Goal: Task Accomplishment & Management: Complete application form

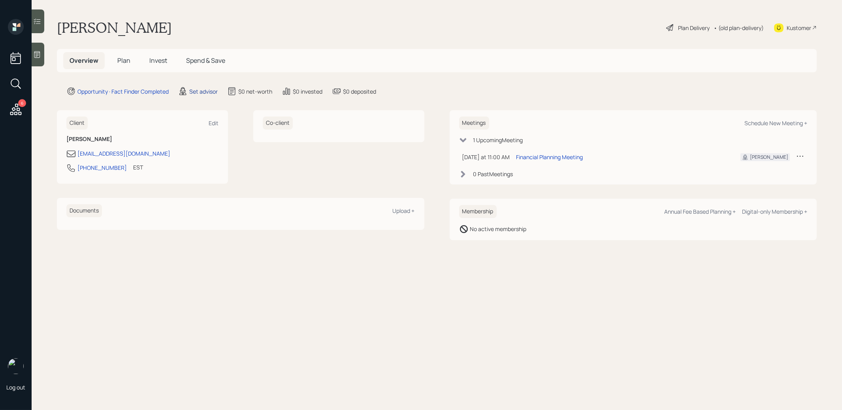
click at [209, 91] on div "Set advisor" at bounding box center [203, 91] width 28 height 8
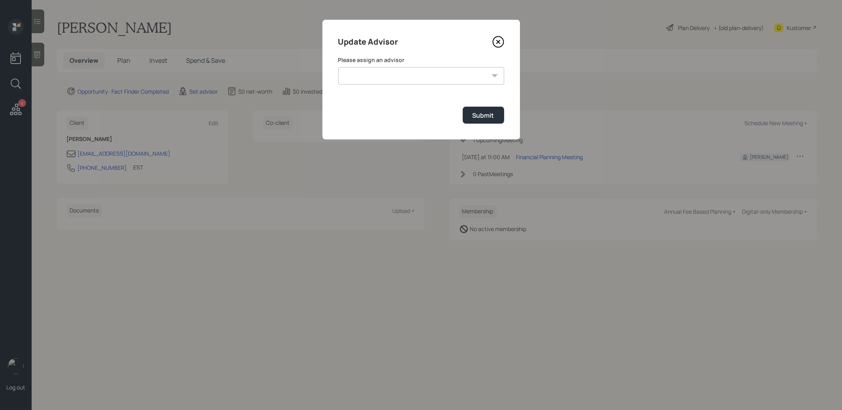
click at [394, 75] on select "Treva Nostdahl Jonah Coleman Tyler End James DiStasi Sami Boghos Eric Schwartz …" at bounding box center [421, 75] width 166 height 17
select select "8b79112e-3cfb-44f9-89e7-15267fe946c1"
click at [486, 115] on div "Submit" at bounding box center [484, 115] width 22 height 9
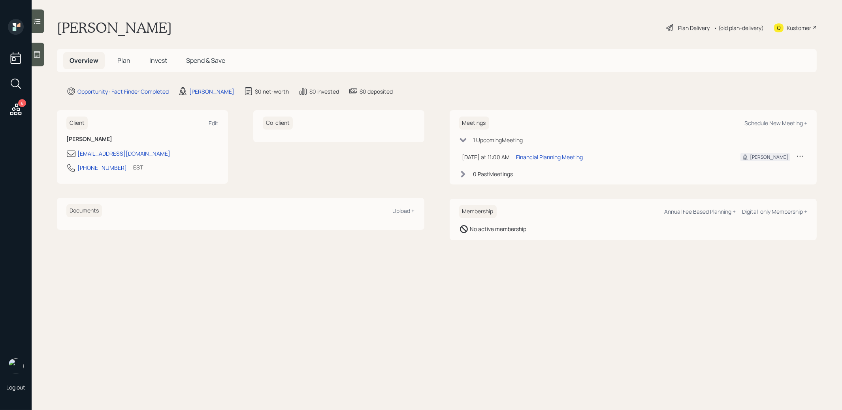
click at [36, 56] on icon at bounding box center [37, 55] width 8 height 8
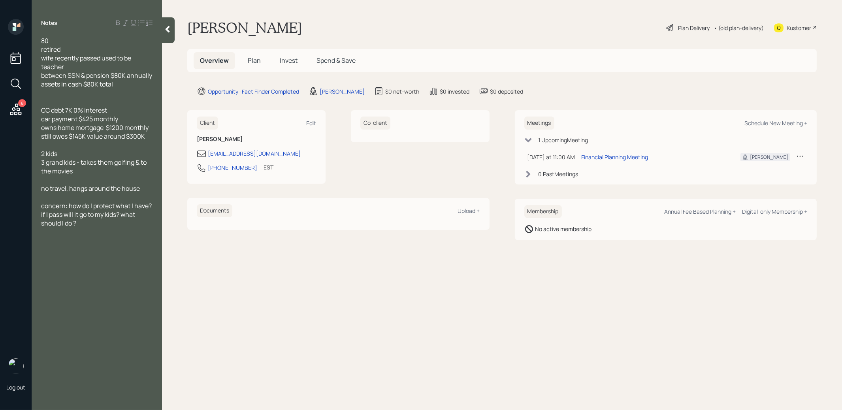
click at [255, 59] on span "Plan" at bounding box center [254, 60] width 13 height 9
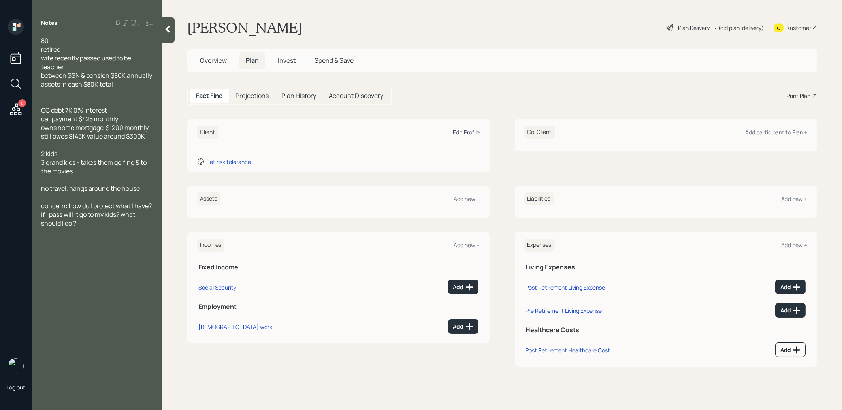
click at [462, 133] on div "Edit Profile" at bounding box center [466, 132] width 27 height 8
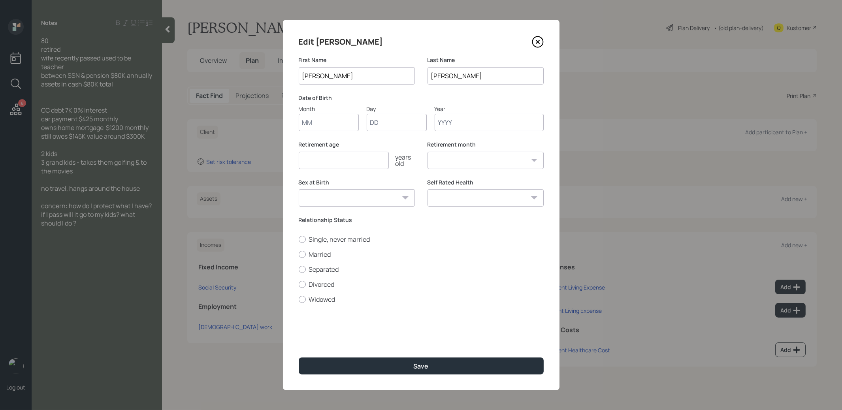
click at [335, 123] on input "Month" at bounding box center [329, 122] width 60 height 17
type input "01"
type input "1940"
select select "1"
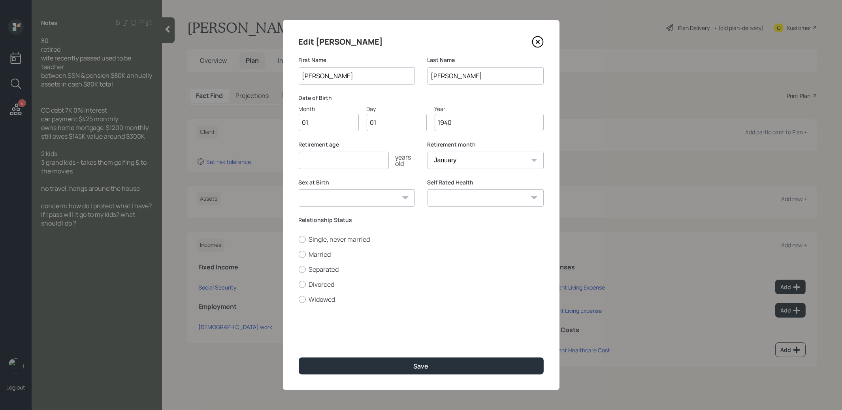
type input "1940"
click at [318, 160] on input "number" at bounding box center [344, 160] width 90 height 17
type input "67"
click at [303, 299] on div at bounding box center [302, 299] width 7 height 7
click at [299, 299] on input "Widowed" at bounding box center [298, 299] width 0 height 0
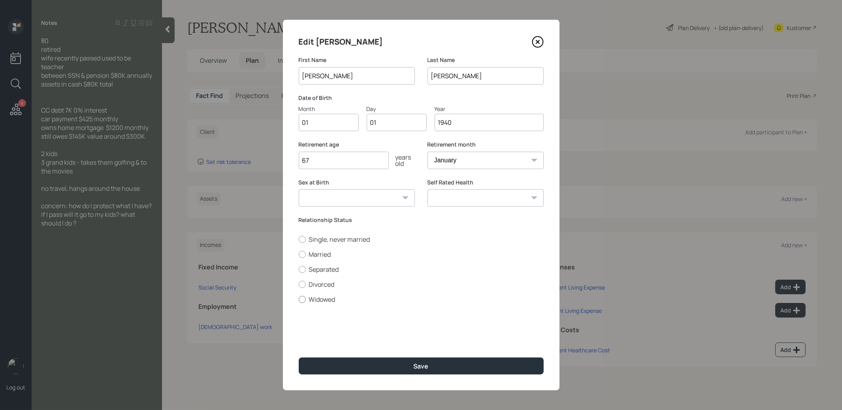
radio input "true"
click at [328, 365] on button "Save" at bounding box center [421, 366] width 245 height 17
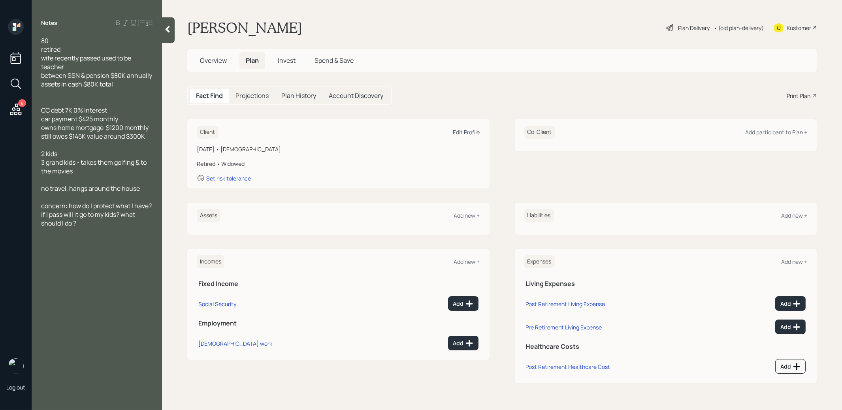
click at [469, 132] on div "Edit Profile" at bounding box center [466, 132] width 27 height 8
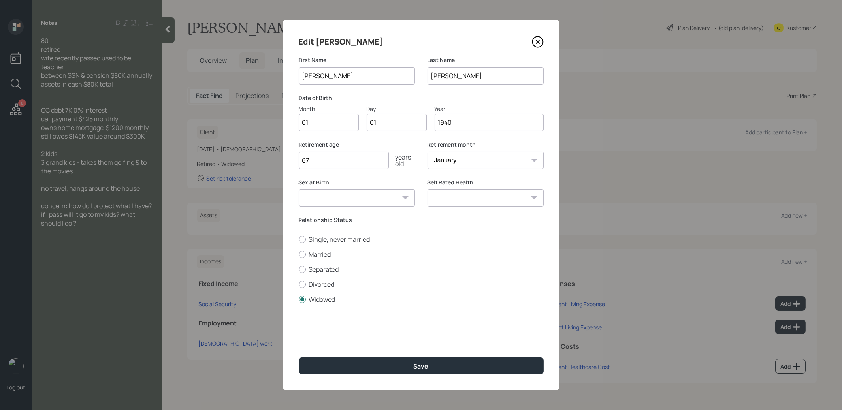
click at [462, 125] on input "1940" at bounding box center [489, 122] width 109 height 17
type input "1945"
click at [392, 364] on button "Save" at bounding box center [421, 366] width 245 height 17
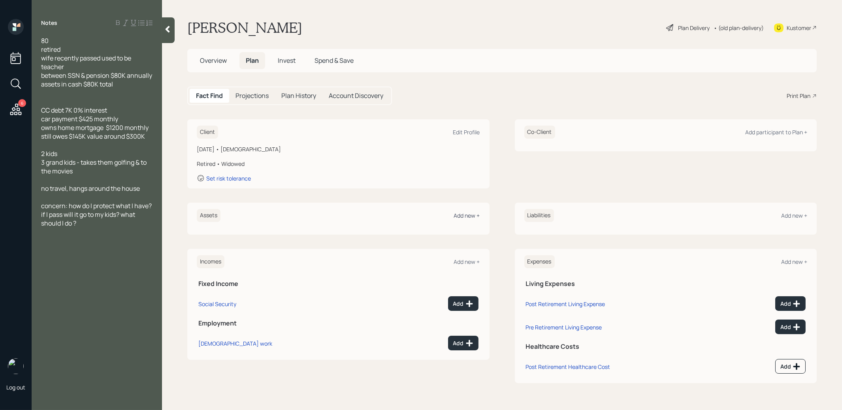
click at [469, 215] on div "Add new +" at bounding box center [467, 216] width 26 height 8
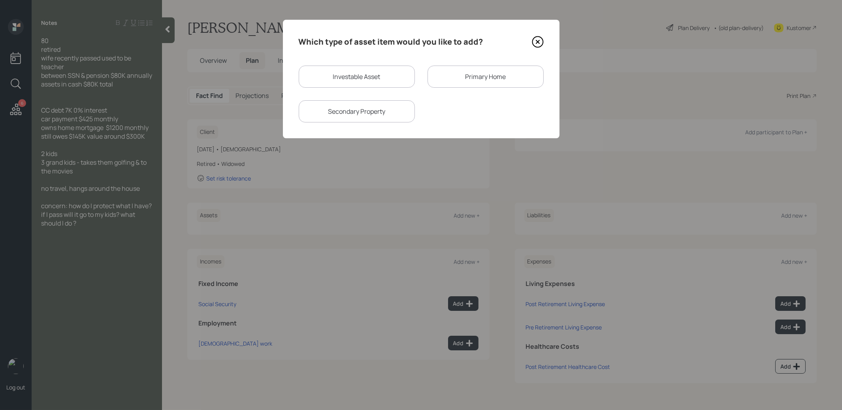
click at [363, 75] on div "Investable Asset" at bounding box center [357, 77] width 116 height 22
select select "taxable"
select select "balanced"
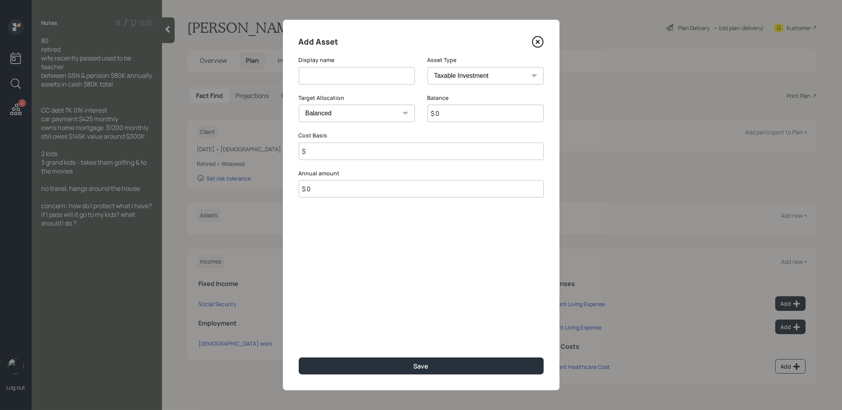
click at [356, 79] on input at bounding box center [357, 75] width 116 height 17
type input "Cash"
click at [473, 71] on select "SEP IRA IRA Roth IRA 401(k) Roth 401(k) 403(b) Roth 403(b) 457(b) Roth 457(b) H…" at bounding box center [486, 75] width 116 height 17
click at [444, 116] on input "$ 0" at bounding box center [486, 113] width 116 height 17
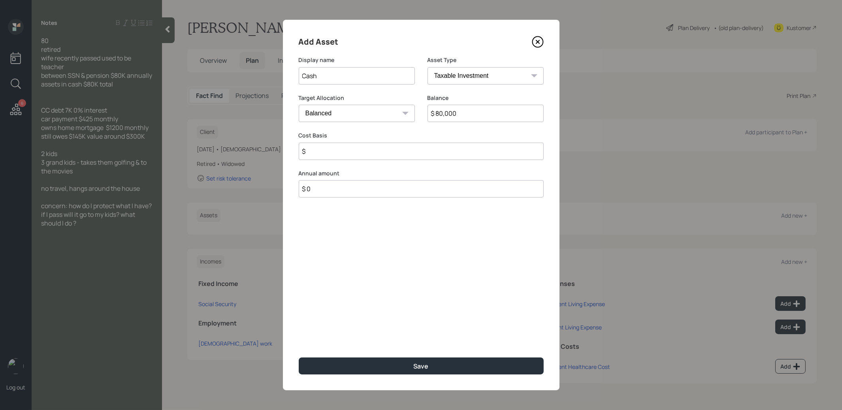
type input "$ 80,000"
click at [322, 111] on select "Cash Conservative Balanced Aggressive" at bounding box center [357, 113] width 116 height 17
select select "uninvested"
click at [313, 152] on input "$" at bounding box center [421, 151] width 245 height 17
type input "$ 80,000"
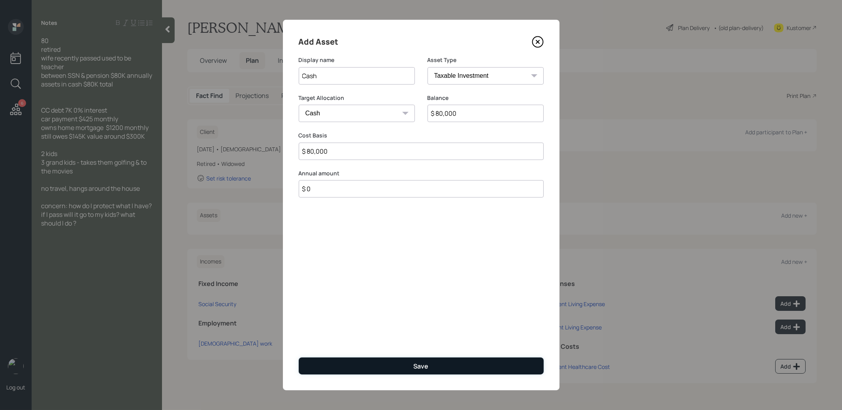
click at [336, 365] on button "Save" at bounding box center [421, 366] width 245 height 17
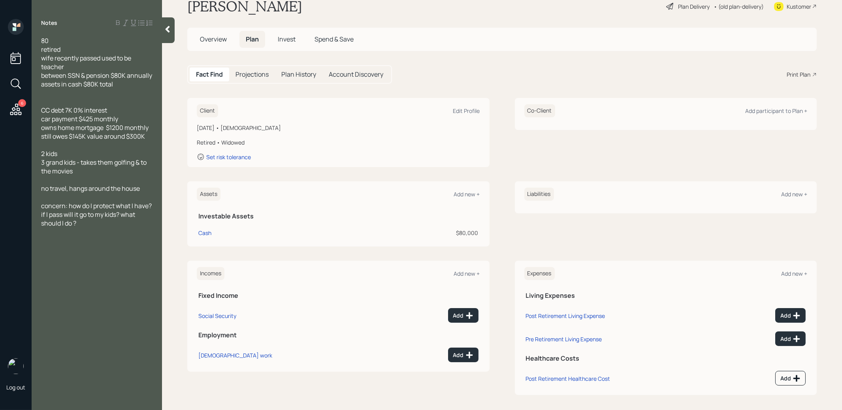
scroll to position [22, 0]
click at [461, 313] on div "Add" at bounding box center [463, 315] width 20 height 8
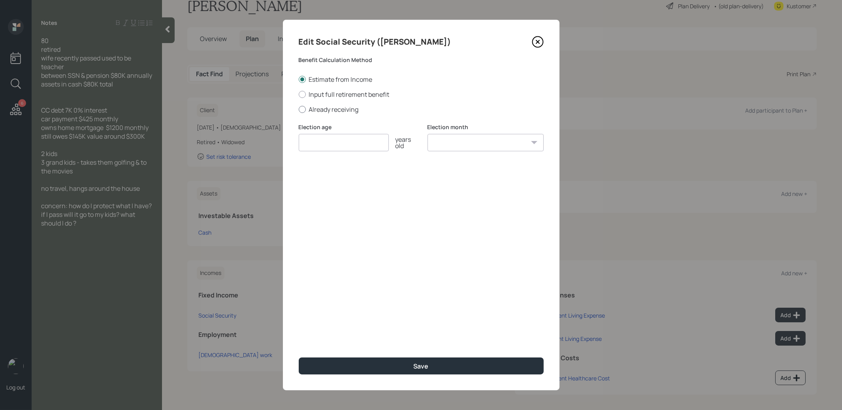
click at [302, 109] on div at bounding box center [302, 109] width 7 height 7
click at [299, 109] on input "Already receiving" at bounding box center [298, 109] width 0 height 0
radio input "true"
click at [312, 143] on input "number" at bounding box center [344, 142] width 90 height 17
type input "67"
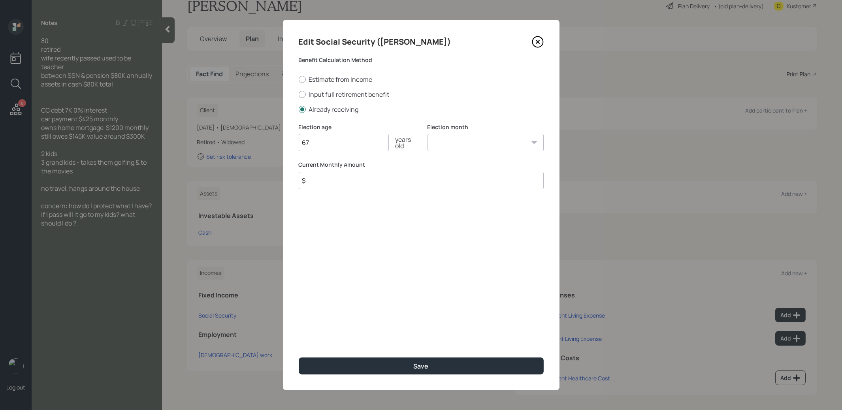
click at [448, 142] on select "January February March April May June July August September October November De…" at bounding box center [486, 142] width 116 height 17
select select "1"
click at [379, 182] on input "$" at bounding box center [421, 180] width 245 height 17
type input "$ 1"
click at [361, 369] on button "Save" at bounding box center [421, 366] width 245 height 17
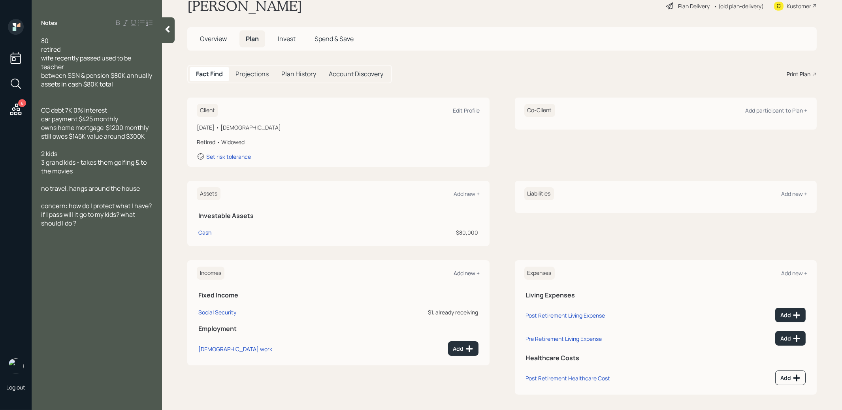
click at [459, 270] on div "Add new +" at bounding box center [467, 274] width 26 height 8
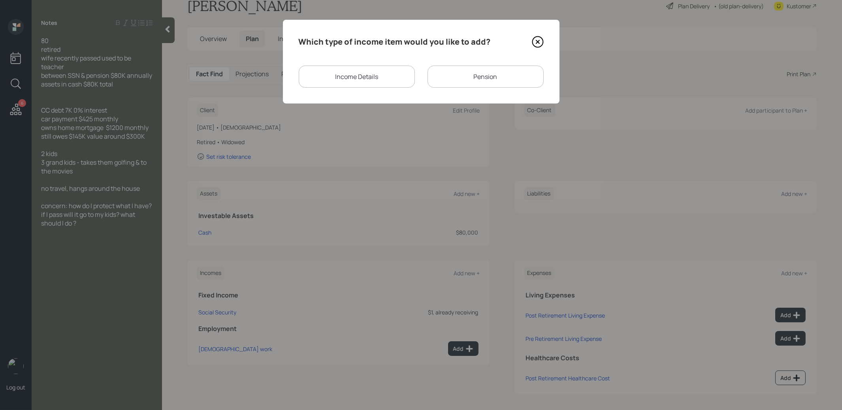
click at [456, 74] on div "Pension" at bounding box center [486, 77] width 116 height 22
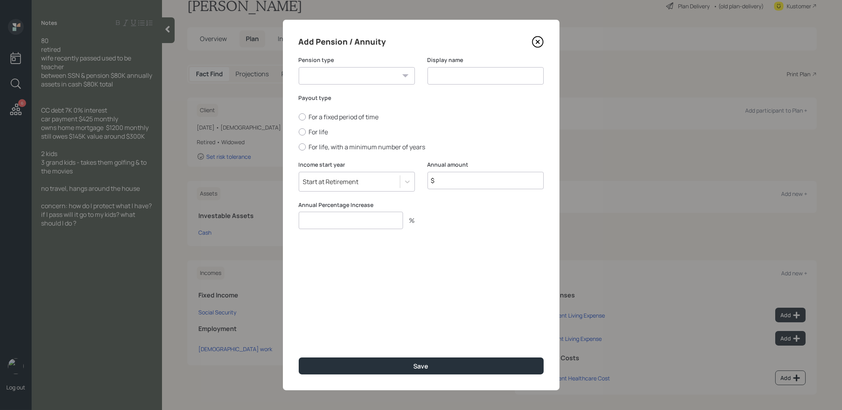
click at [398, 76] on select "Pension Annuity" at bounding box center [357, 75] width 116 height 17
select select "pension"
click at [447, 79] on input at bounding box center [486, 75] width 116 height 17
type input "Pension"
click at [302, 132] on div at bounding box center [302, 131] width 7 height 7
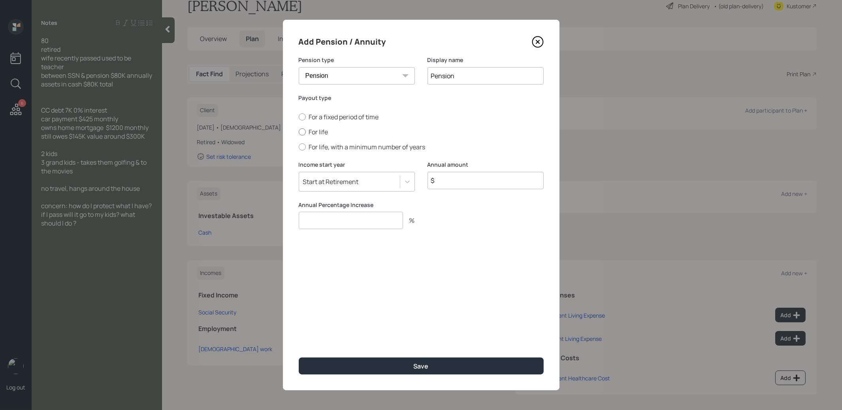
click at [299, 132] on input "For life" at bounding box center [298, 132] width 0 height 0
radio input "true"
click at [460, 179] on input "$" at bounding box center [486, 180] width 116 height 17
type input "$ 1"
click at [352, 220] on input "number" at bounding box center [351, 220] width 104 height 17
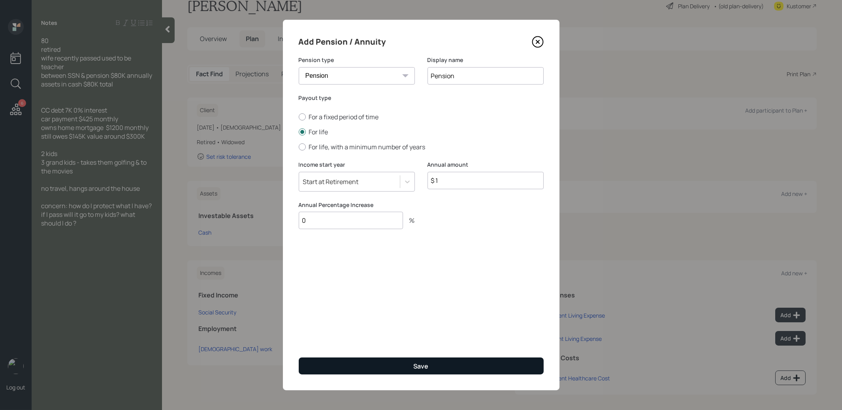
type input "0"
click at [342, 366] on button "Save" at bounding box center [421, 366] width 245 height 17
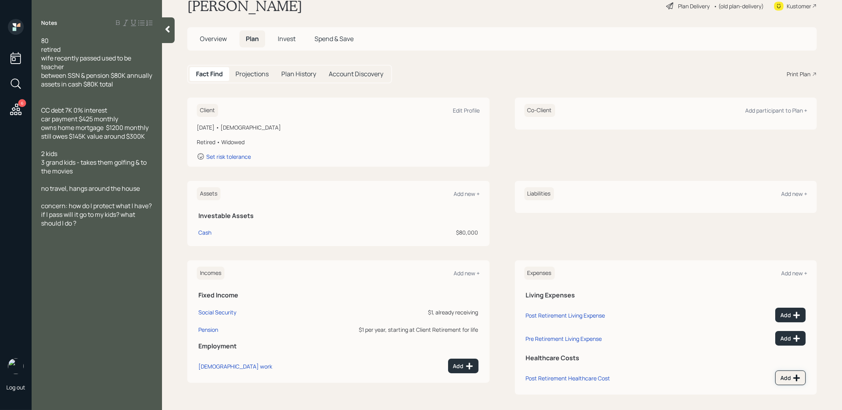
click at [787, 374] on div "Add" at bounding box center [791, 378] width 20 height 8
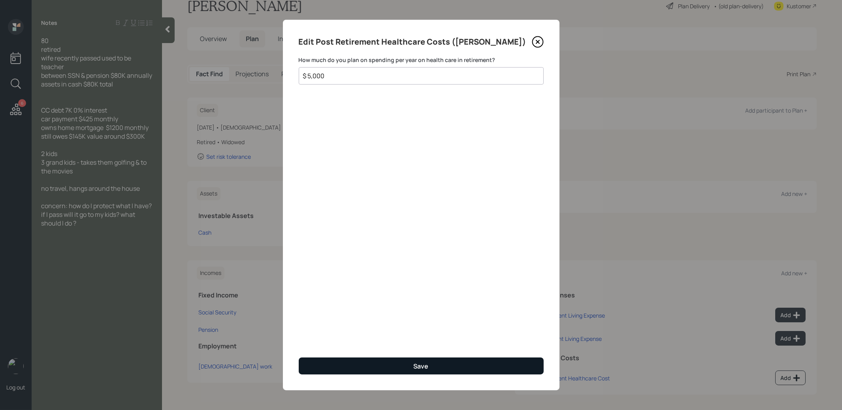
type input "$ 5,000"
click at [351, 372] on button "Save" at bounding box center [421, 366] width 245 height 17
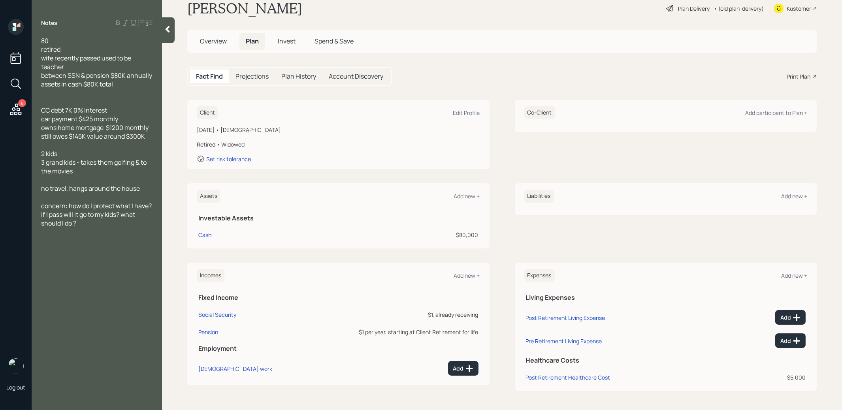
scroll to position [19, 0]
click at [788, 195] on div "Add new +" at bounding box center [794, 197] width 26 height 8
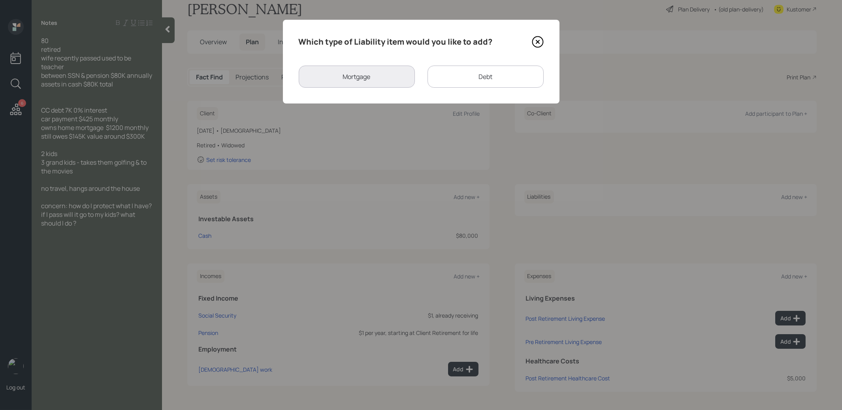
click at [488, 75] on div "Debt" at bounding box center [486, 77] width 116 height 22
select select "credit_card"
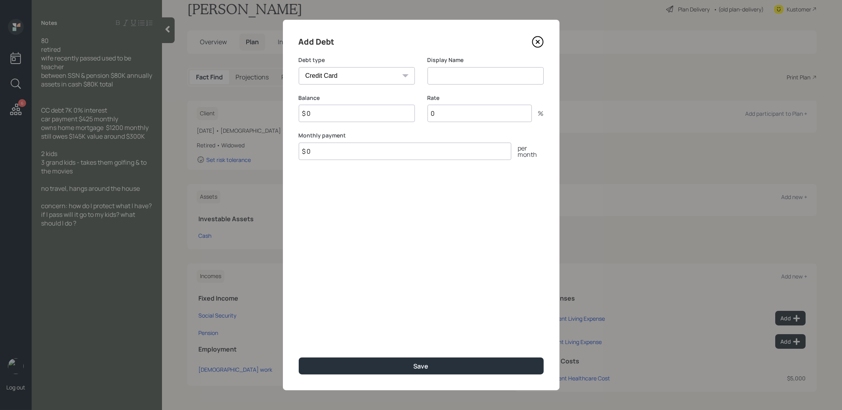
click at [445, 72] on input at bounding box center [486, 75] width 116 height 17
type input "Credit Card"
click at [373, 115] on input "$ 0" at bounding box center [357, 113] width 116 height 17
type input "$ 7,000"
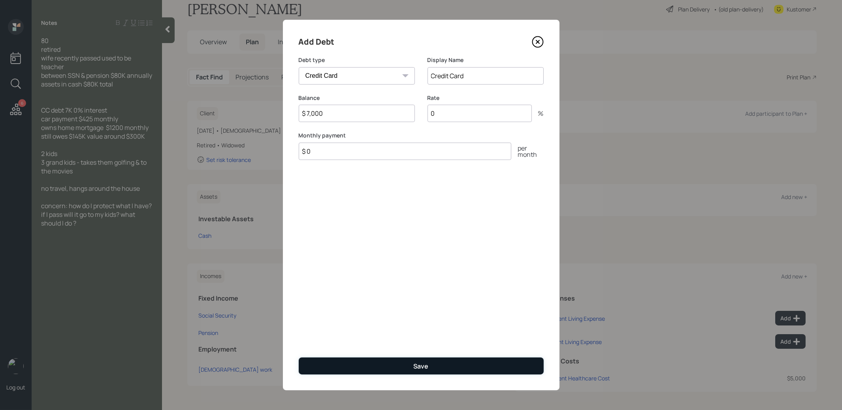
click at [378, 368] on button "Save" at bounding box center [421, 366] width 245 height 17
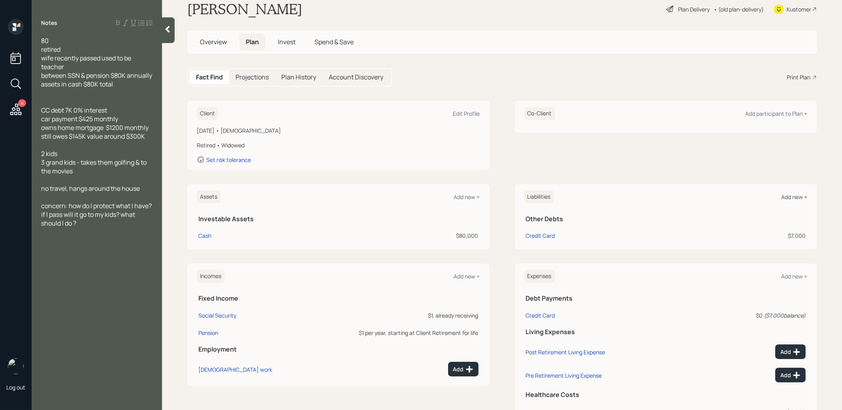
click at [793, 193] on div "Add new +" at bounding box center [794, 197] width 26 height 8
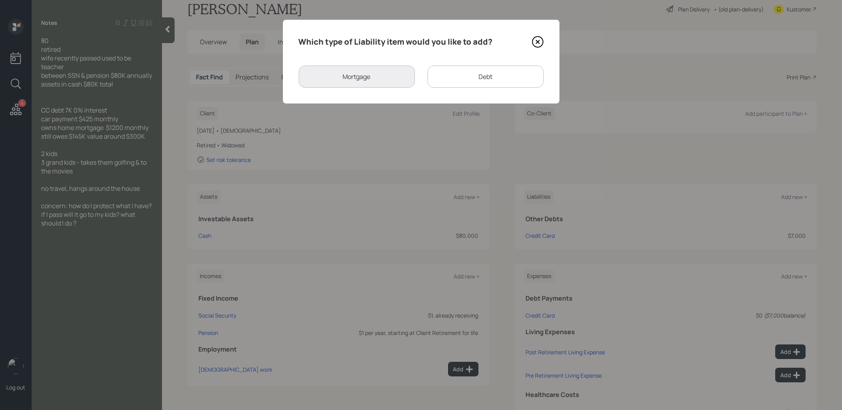
click at [462, 80] on div "Debt" at bounding box center [486, 77] width 116 height 22
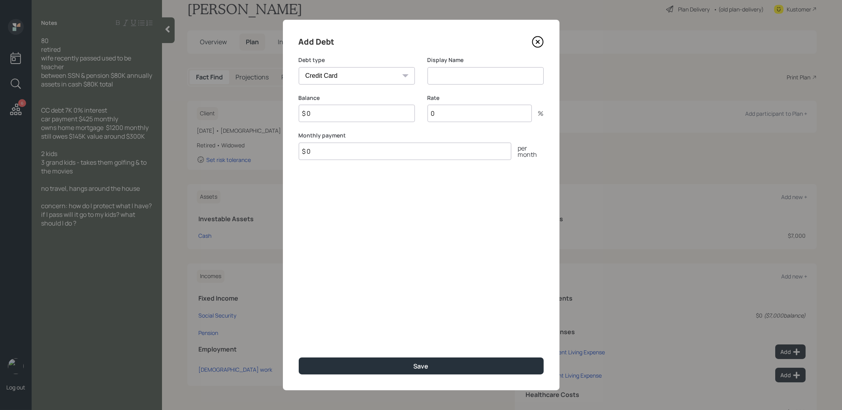
click at [353, 79] on select "Car Credit Card Medical Student Other" at bounding box center [357, 75] width 116 height 17
select select "car"
click at [446, 76] on input at bounding box center [486, 75] width 116 height 17
type input "Car Loan"
click at [315, 115] on input "$ 0" at bounding box center [357, 113] width 116 height 17
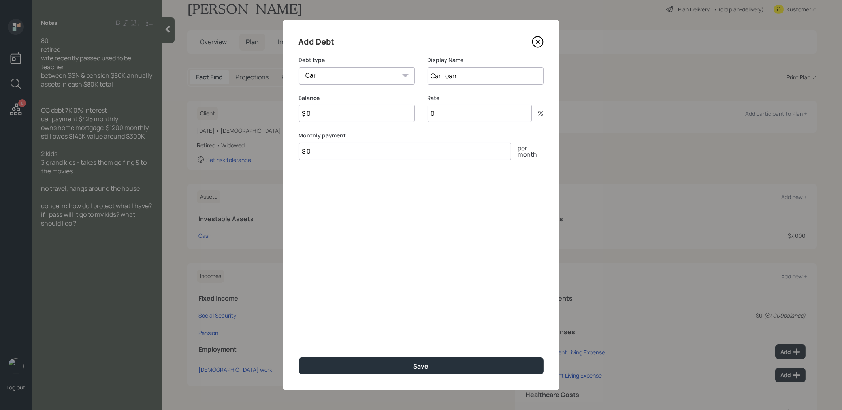
click at [315, 115] on input "$ 0" at bounding box center [357, 113] width 116 height 17
type input "$ 1"
click at [311, 155] on input "$ 0" at bounding box center [405, 151] width 213 height 17
type input "$ 425"
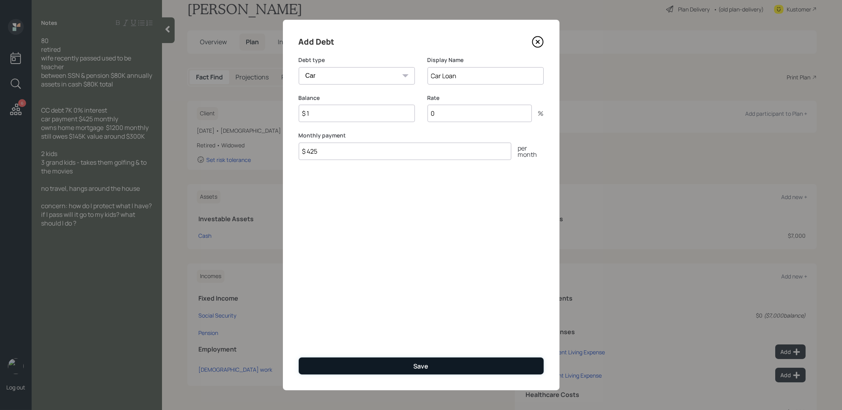
click at [333, 369] on button "Save" at bounding box center [421, 366] width 245 height 17
